Goal: Go to known website

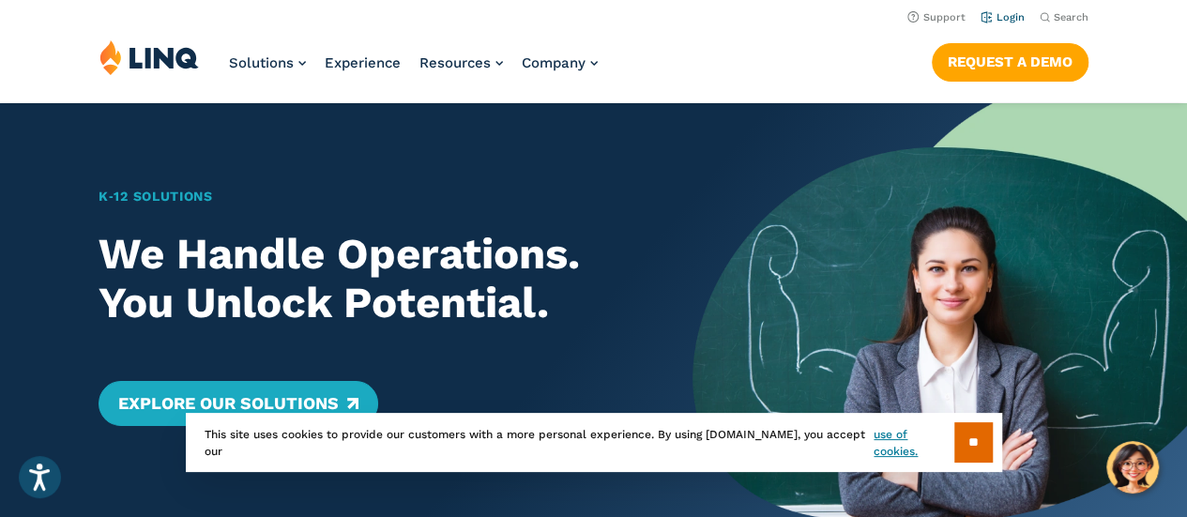
click at [1006, 13] on link "Login" at bounding box center [1002, 17] width 44 height 12
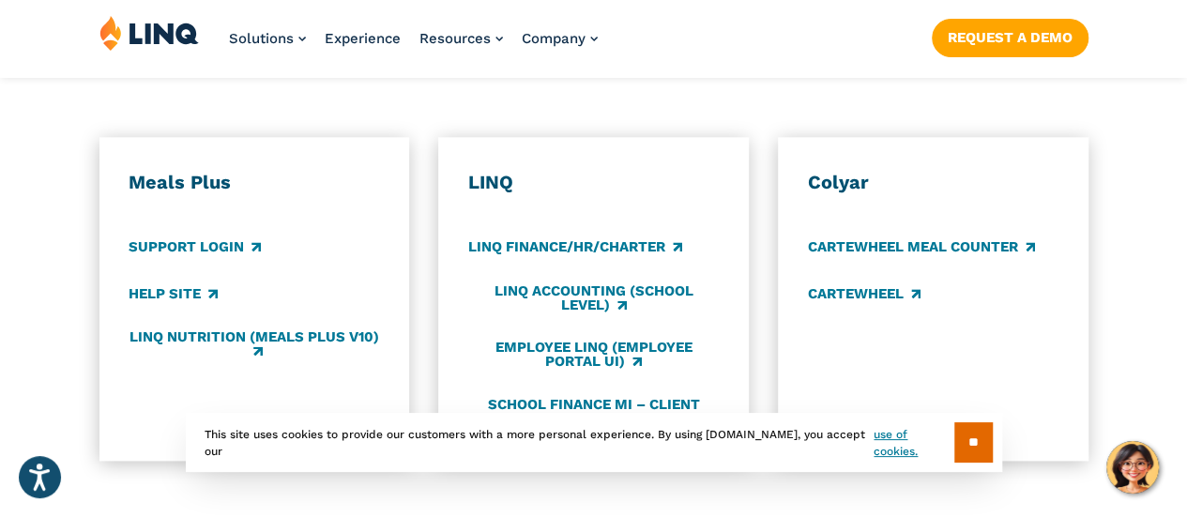
scroll to position [1060, 0]
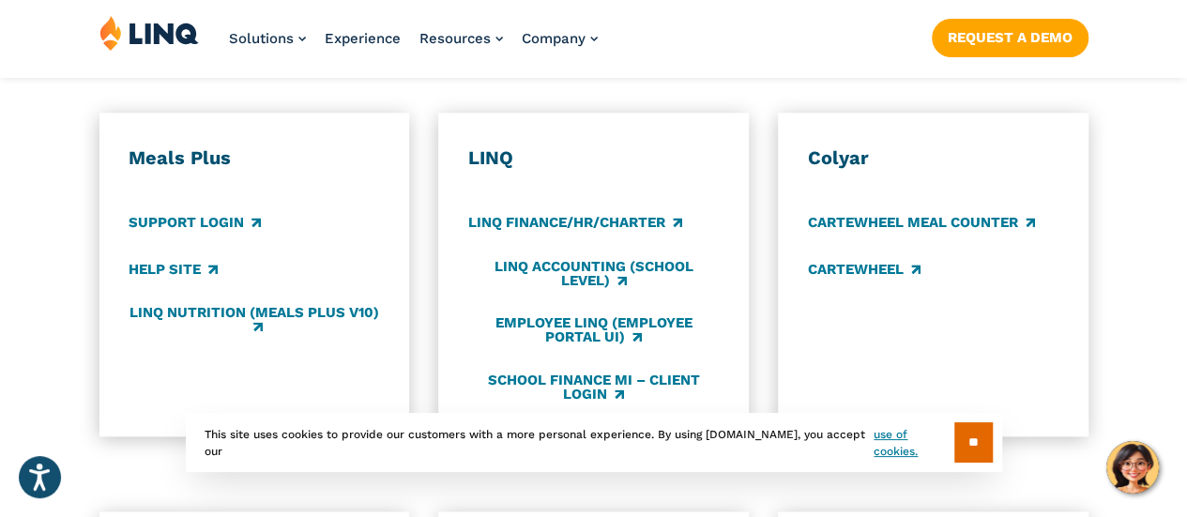
click at [563, 170] on div "LINQ LINQ Finance/HR/Charter LINQ Accounting (school level) Employee LINQ (Empl…" at bounding box center [593, 274] width 250 height 256
click at [960, 439] on input "**" at bounding box center [973, 442] width 38 height 40
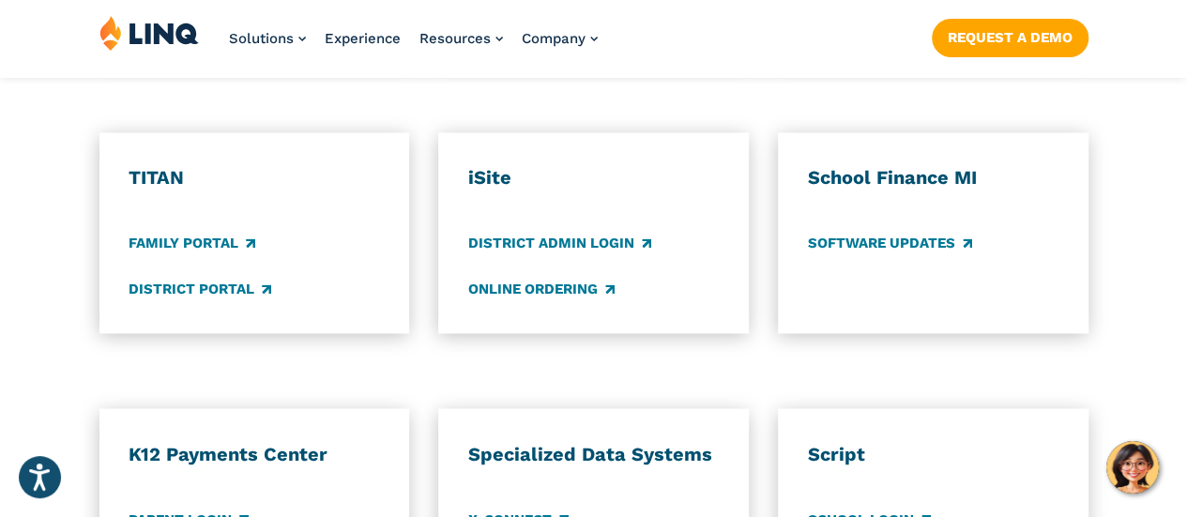
scroll to position [1443, 0]
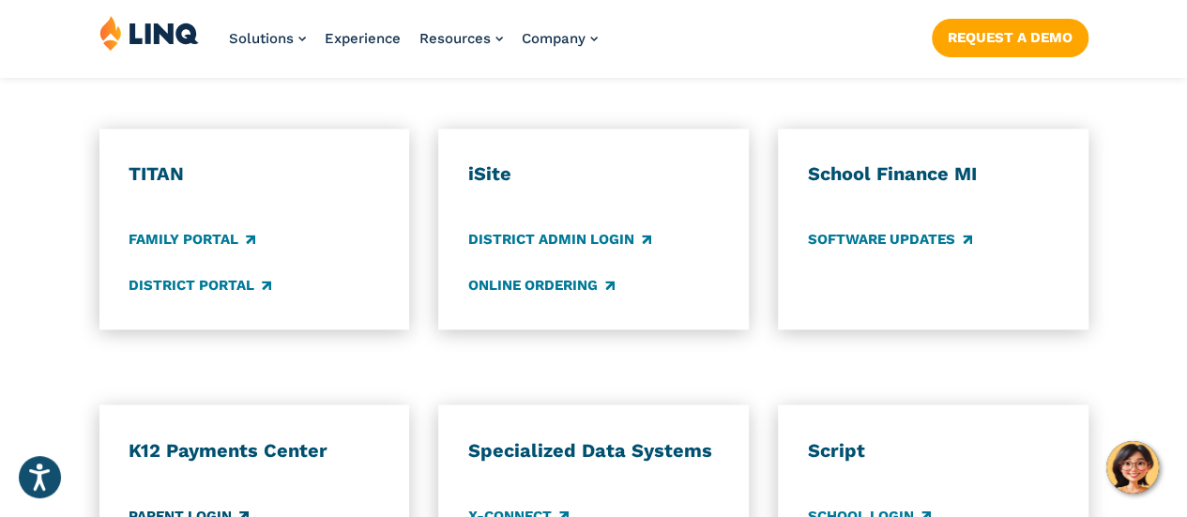
click at [186, 505] on link "Parent Login" at bounding box center [189, 515] width 120 height 21
